Goal: Understand process/instructions: Learn about a topic

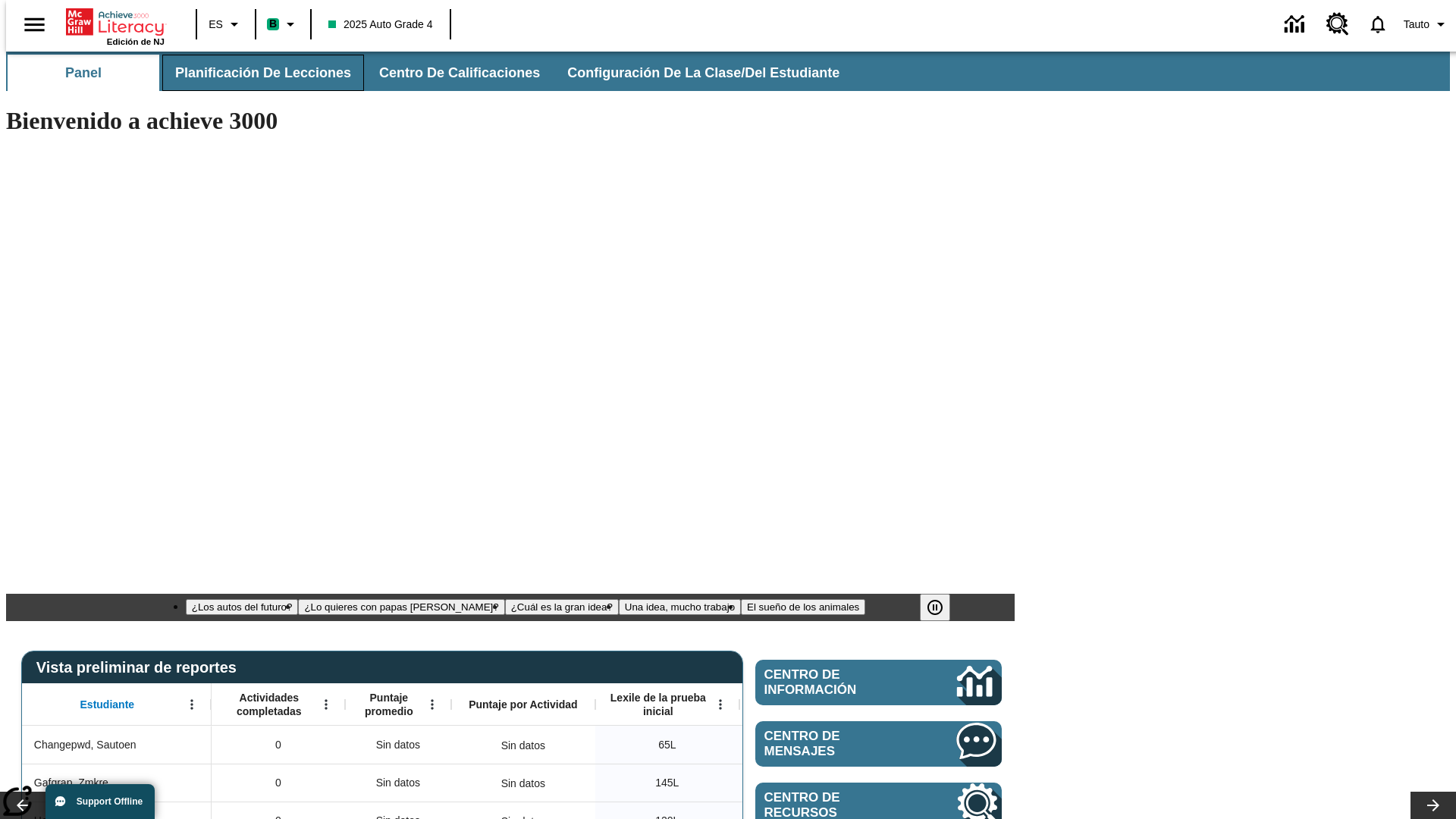
click at [254, 73] on span "Planificación de lecciones" at bounding box center [263, 73] width 176 height 17
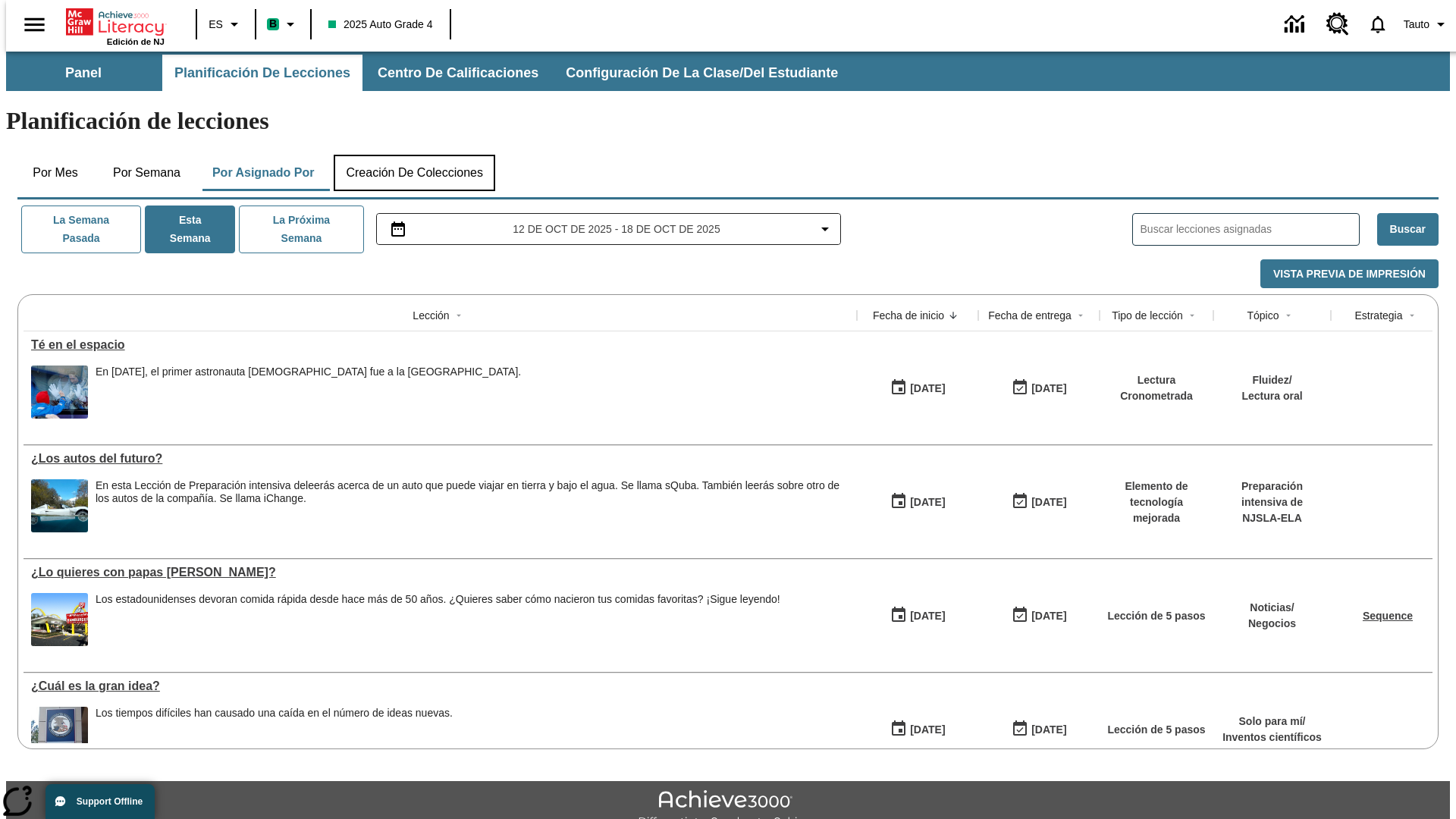
click at [414, 155] on button "Creación de colecciones" at bounding box center [414, 173] width 161 height 37
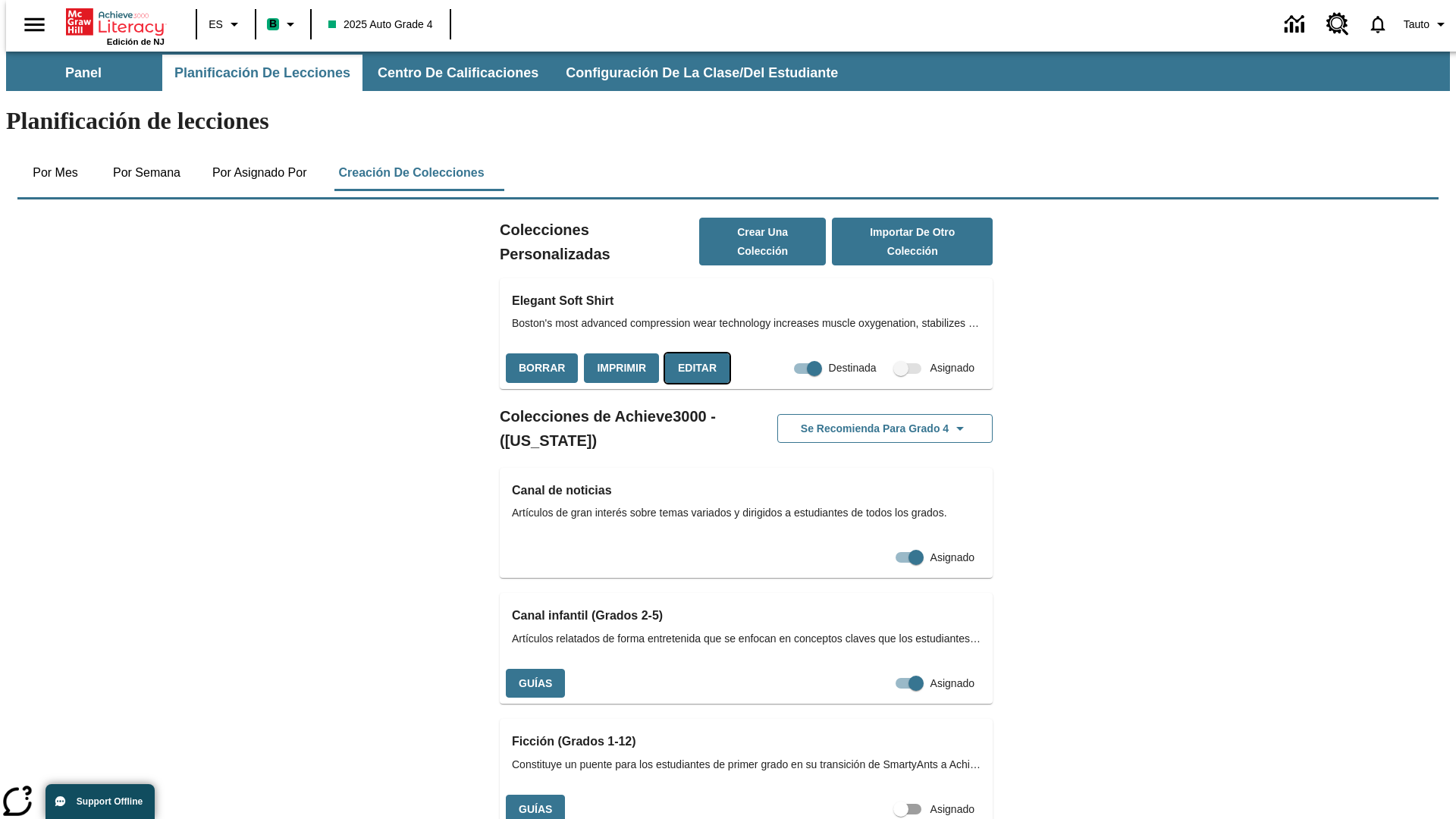
click at [692, 354] on button "Editar" at bounding box center [696, 368] width 64 height 30
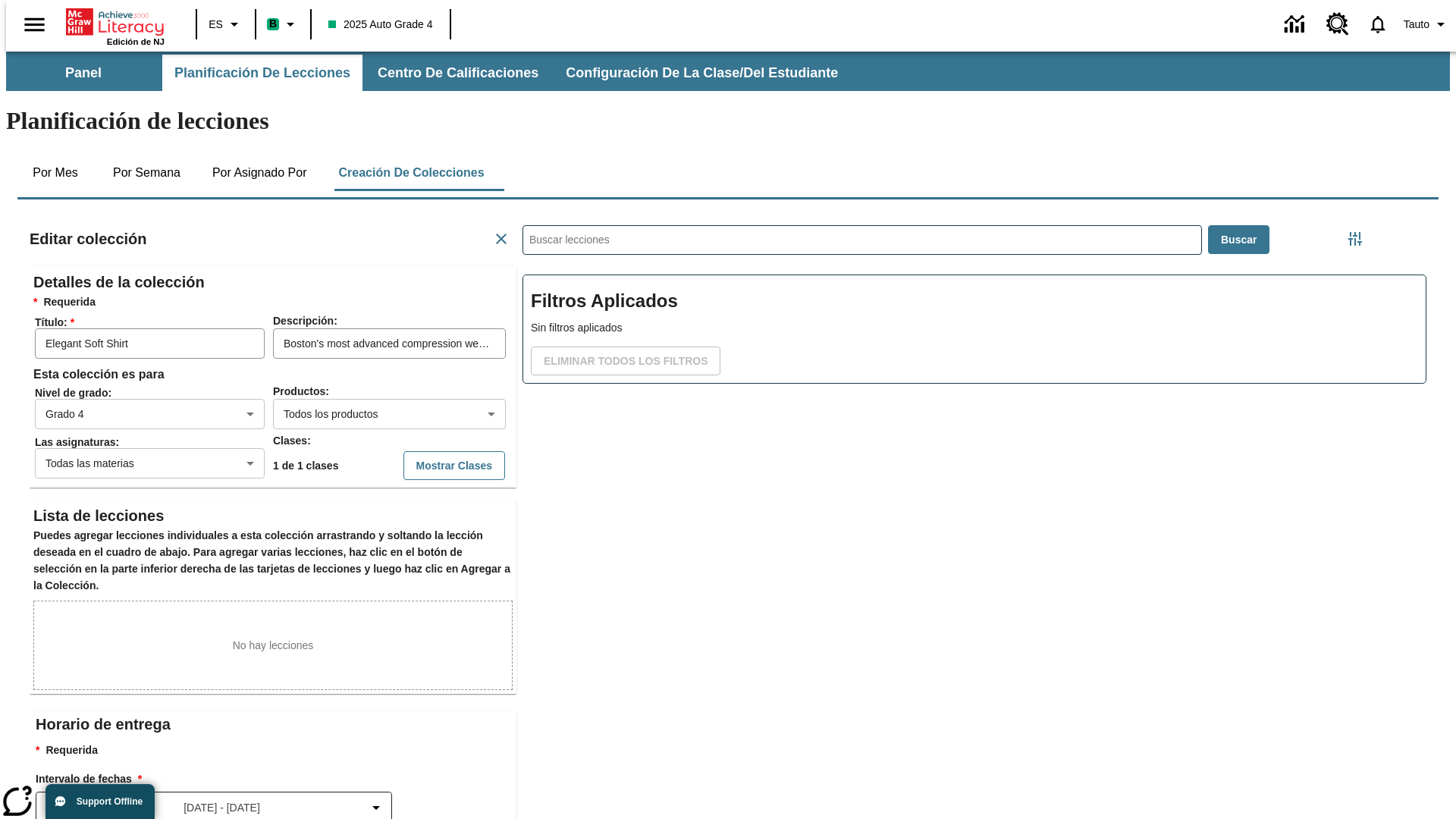
scroll to position [1, 1]
click at [365, 359] on body "Saltar al contenido principal Edición de NJ ES B 2025 Auto Grade 4 0 Tauto Pane…" at bounding box center [728, 527] width 1444 height 952
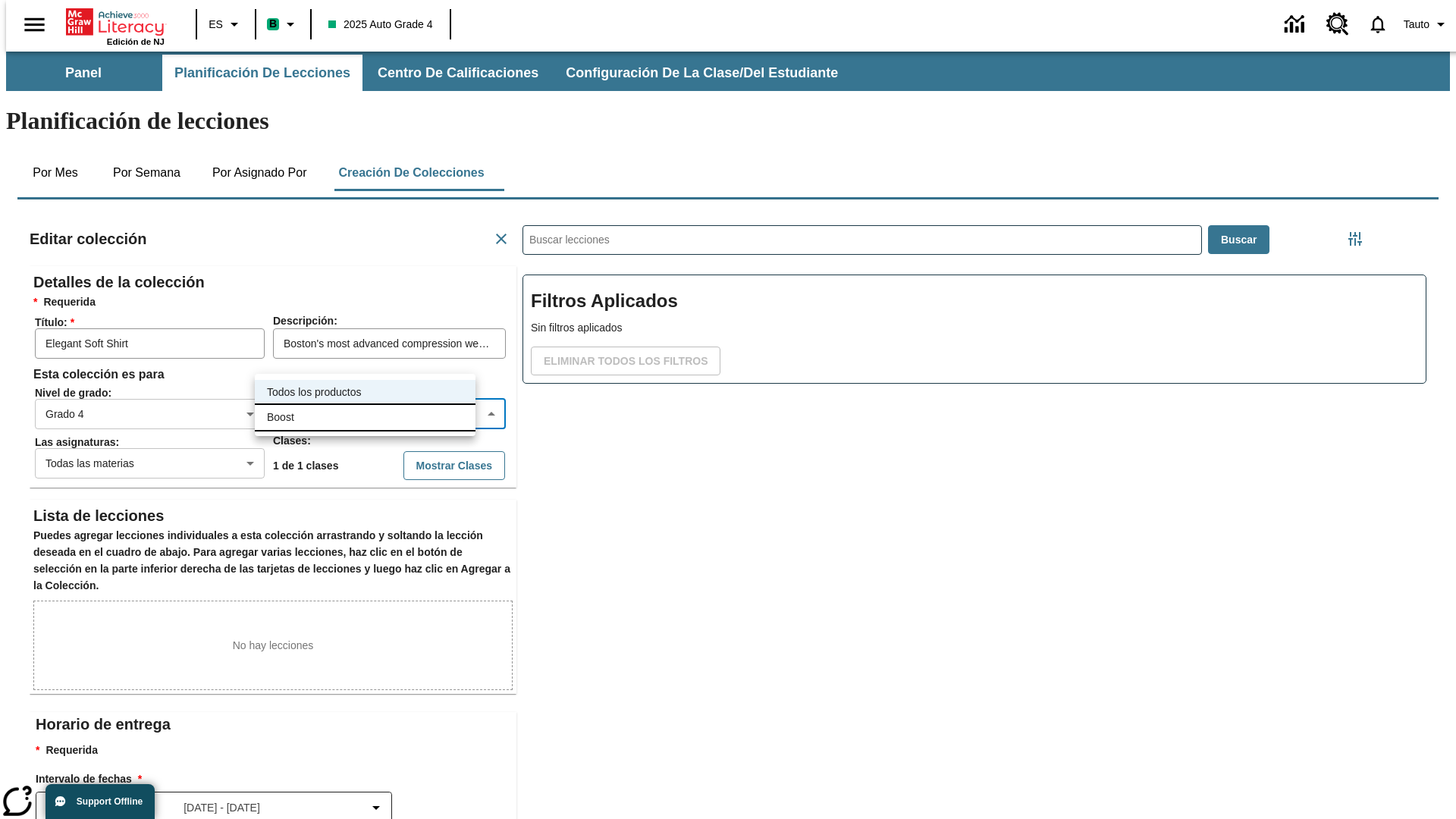
click at [365, 417] on li "Boost" at bounding box center [365, 417] width 220 height 25
type input "12"
